Goal: Navigation & Orientation: Find specific page/section

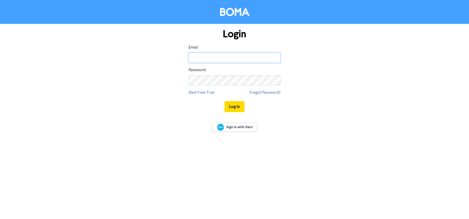
click at [235, 59] on input "email" at bounding box center [234, 58] width 92 height 10
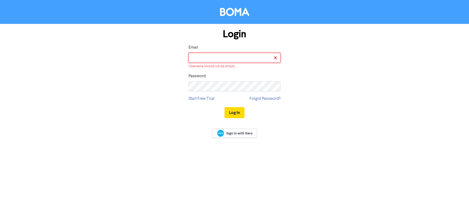
type input "[PERSON_NAME][EMAIL_ADDRESS][DOMAIN_NAME]"
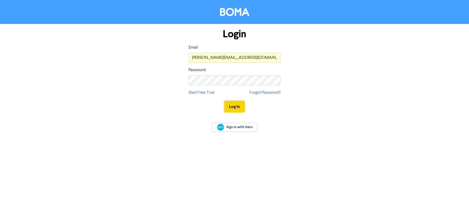
click at [230, 107] on button "Log In" at bounding box center [234, 106] width 20 height 11
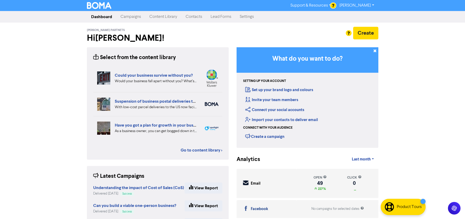
click at [134, 18] on link "Campaigns" at bounding box center [130, 17] width 29 height 10
